Goal: Information Seeking & Learning: Learn about a topic

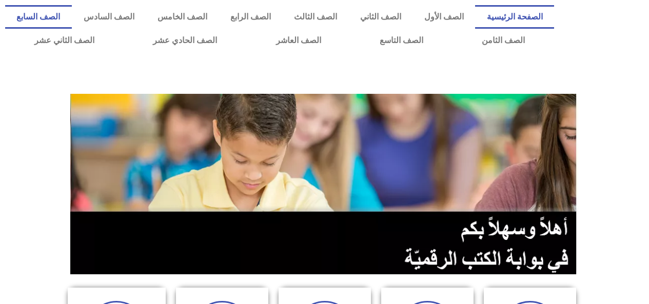
click at [72, 17] on link "الصف السابع" at bounding box center [38, 17] width 67 height 24
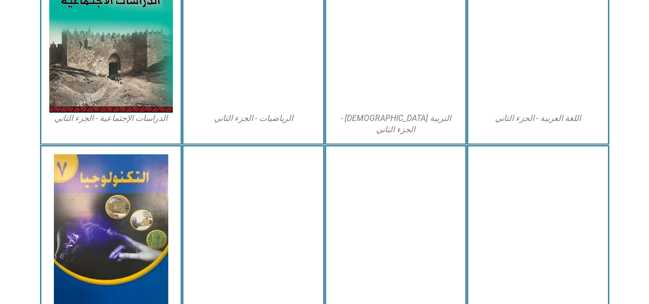
scroll to position [571, 0]
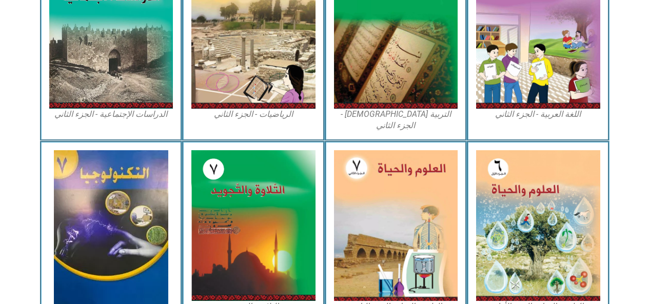
click at [507, 201] on img at bounding box center [538, 225] width 124 height 151
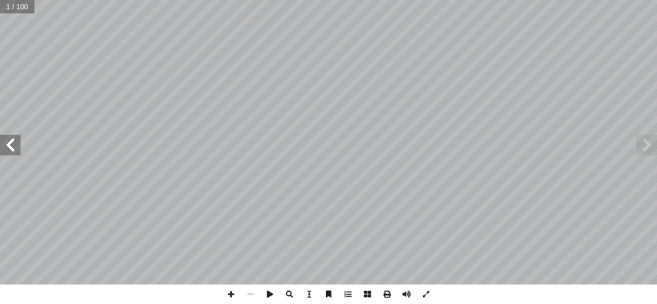
click at [8, 144] on span at bounding box center [10, 145] width 21 height 21
click at [8, 146] on span at bounding box center [10, 145] width 21 height 21
click at [14, 144] on span at bounding box center [10, 145] width 21 height 21
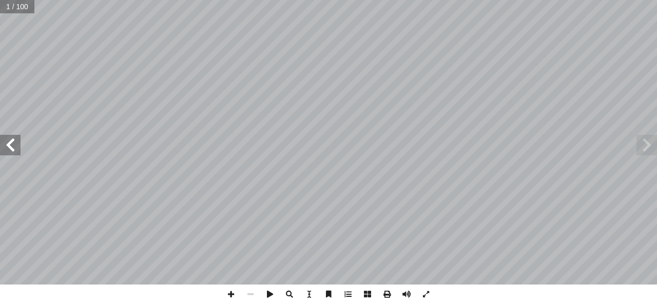
click at [14, 144] on span at bounding box center [10, 145] width 21 height 21
click at [14, 145] on span at bounding box center [10, 145] width 21 height 21
click at [15, 146] on span at bounding box center [10, 145] width 21 height 21
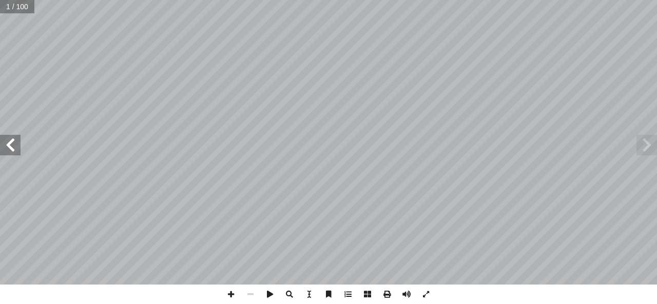
click at [15, 146] on span at bounding box center [10, 145] width 21 height 21
click at [12, 145] on span at bounding box center [10, 145] width 21 height 21
click at [10, 142] on span at bounding box center [10, 145] width 21 height 21
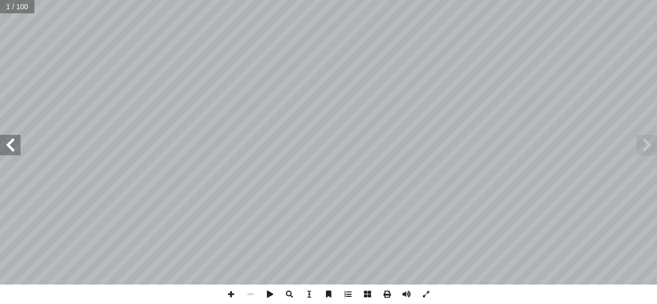
click at [10, 142] on span at bounding box center [10, 145] width 21 height 21
click at [9, 144] on span at bounding box center [10, 145] width 21 height 21
click at [12, 144] on span at bounding box center [10, 145] width 21 height 21
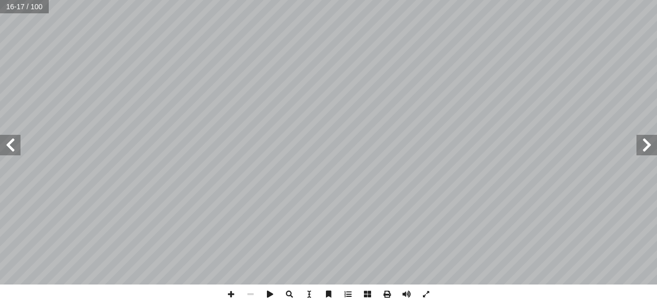
click at [15, 150] on span at bounding box center [10, 145] width 21 height 21
